Goal: Check status: Check status

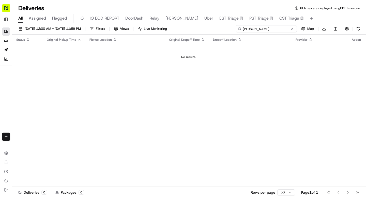
click at [264, 28] on input "vincent" at bounding box center [266, 28] width 61 height 7
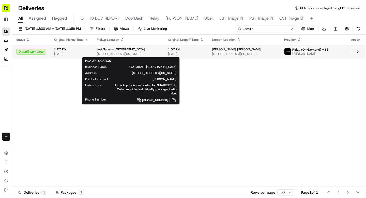
type input "kamille"
click at [128, 51] on span "Just Salad - Madison Ave" at bounding box center [121, 49] width 48 height 4
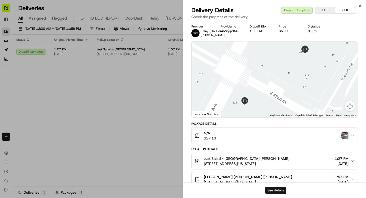
click at [342, 134] on img "button" at bounding box center [344, 135] width 7 height 7
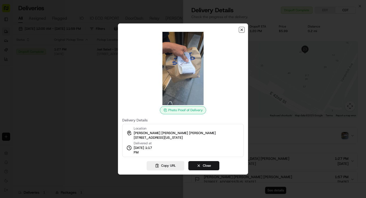
click at [241, 29] on icon "button" at bounding box center [242, 30] width 4 height 4
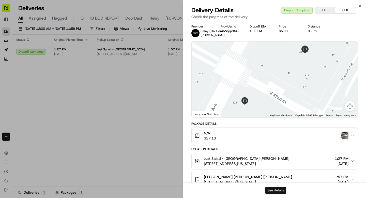
click at [271, 188] on button "See details" at bounding box center [275, 190] width 21 height 7
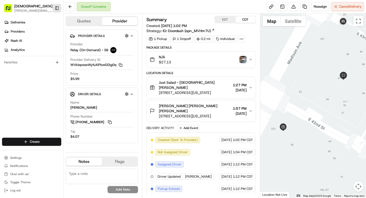
click at [57, 7] on button "Toggle Sidebar" at bounding box center [57, 8] width 9 height 9
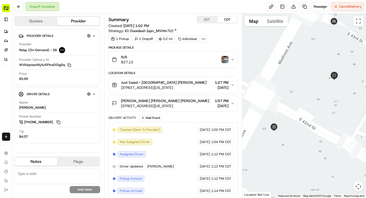
click at [224, 59] on img "button" at bounding box center [224, 59] width 7 height 7
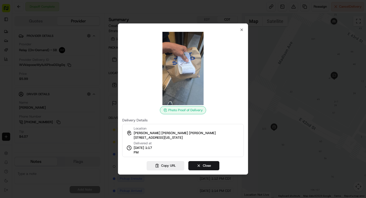
click at [244, 32] on div "Photo Proof of Delivery Delivery Details Location [PERSON_NAME] [PERSON_NAME] […" at bounding box center [183, 98] width 130 height 151
click at [241, 30] on icon "button" at bounding box center [242, 30] width 4 height 4
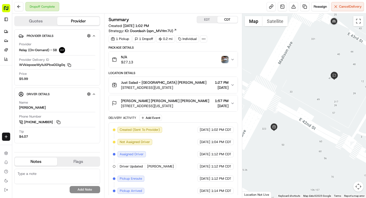
click at [183, 107] on span "[STREET_ADDRESS][US_STATE]" at bounding box center [165, 105] width 88 height 5
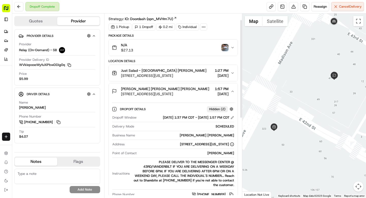
scroll to position [24, 0]
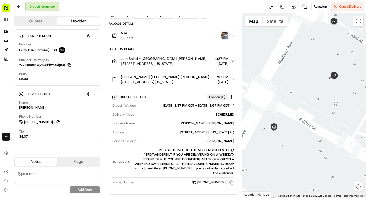
click at [226, 36] on img "button" at bounding box center [224, 35] width 7 height 7
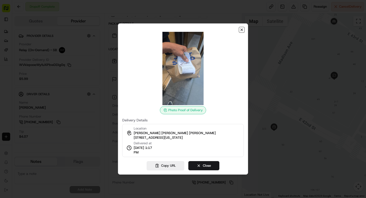
click at [243, 29] on icon "button" at bounding box center [242, 30] width 4 height 4
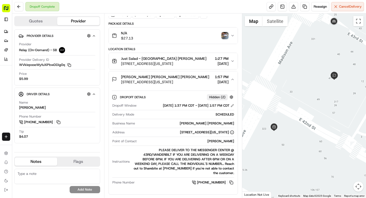
click at [225, 36] on img "button" at bounding box center [224, 35] width 7 height 7
